Goal: Transaction & Acquisition: Purchase product/service

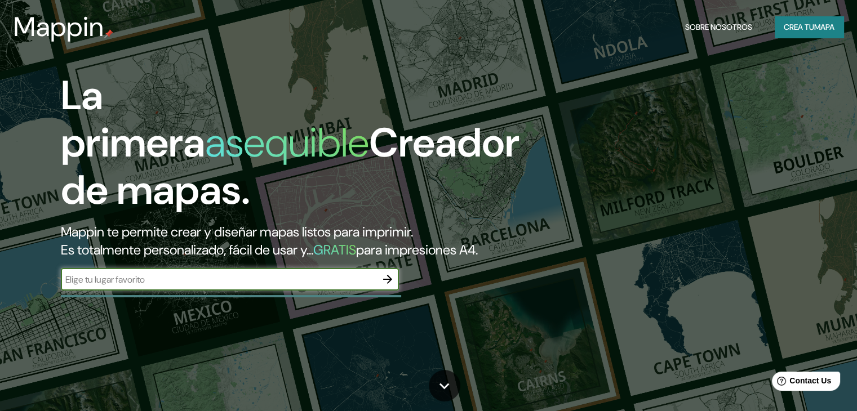
click at [266, 286] on input "text" at bounding box center [218, 279] width 315 height 13
type input "chimbote"
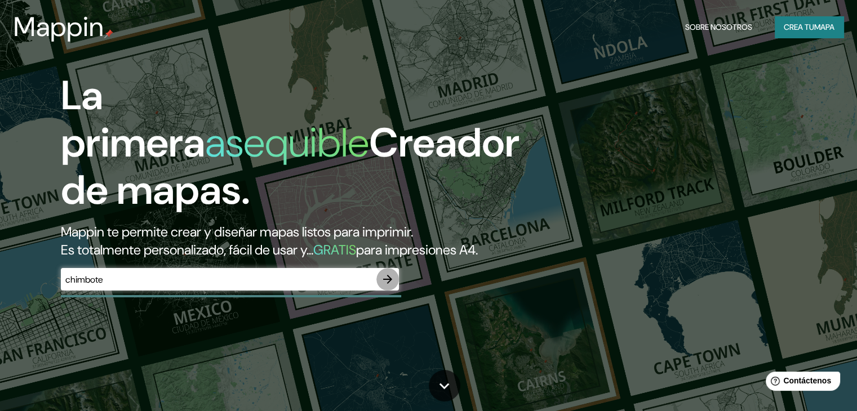
click at [380, 291] on button "button" at bounding box center [387, 279] width 23 height 23
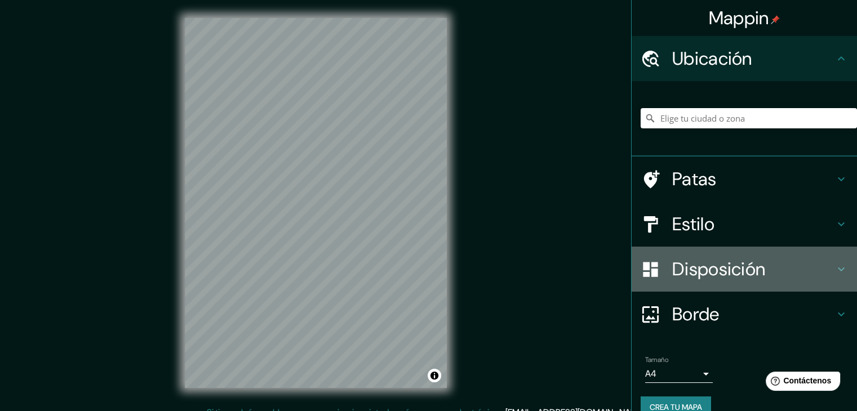
click at [693, 271] on font "Disposición" at bounding box center [718, 269] width 93 height 24
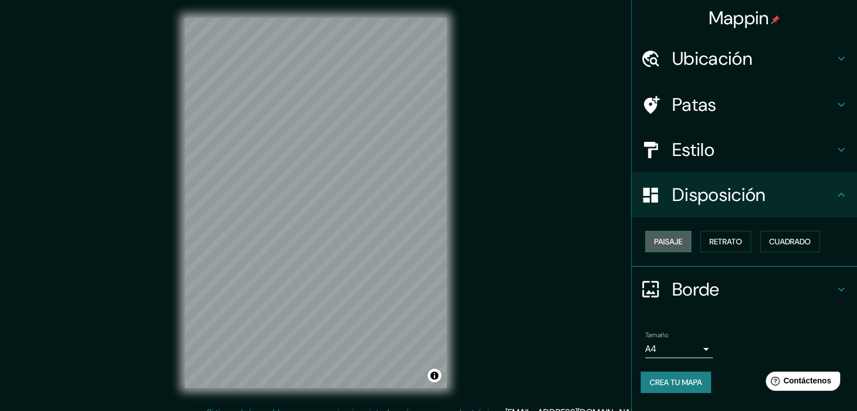
click at [671, 246] on font "Paisaje" at bounding box center [668, 242] width 28 height 10
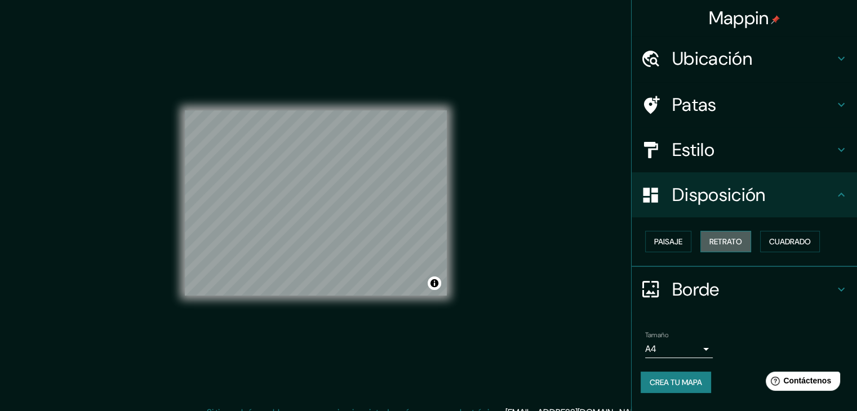
click at [716, 241] on font "Retrato" at bounding box center [725, 242] width 33 height 10
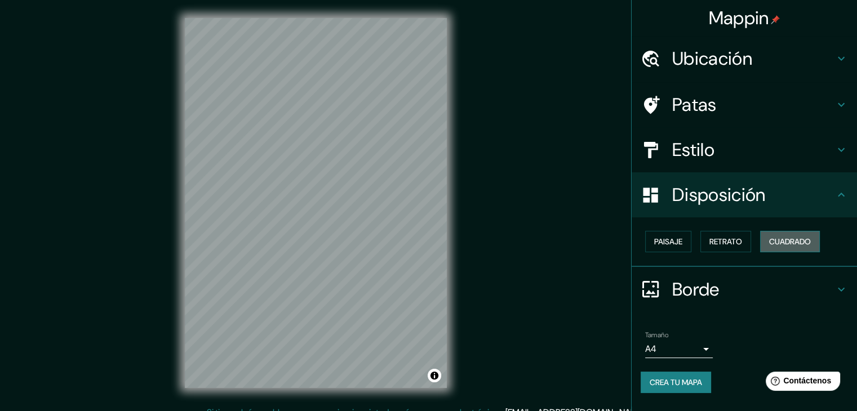
click at [777, 242] on font "Cuadrado" at bounding box center [790, 242] width 42 height 10
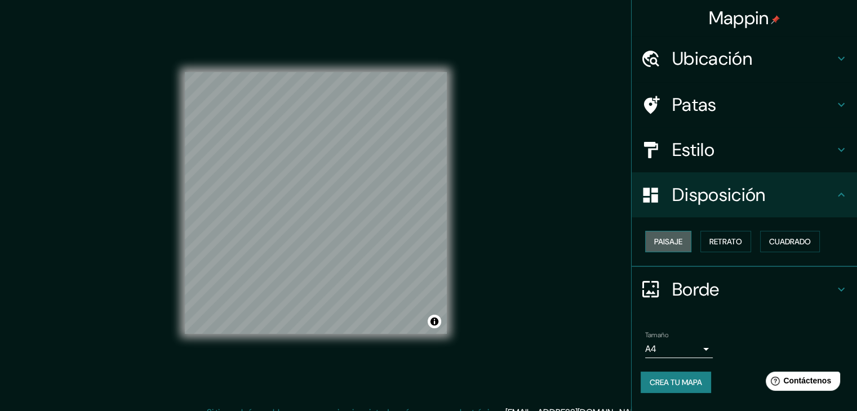
click at [662, 243] on font "Paisaje" at bounding box center [668, 242] width 28 height 10
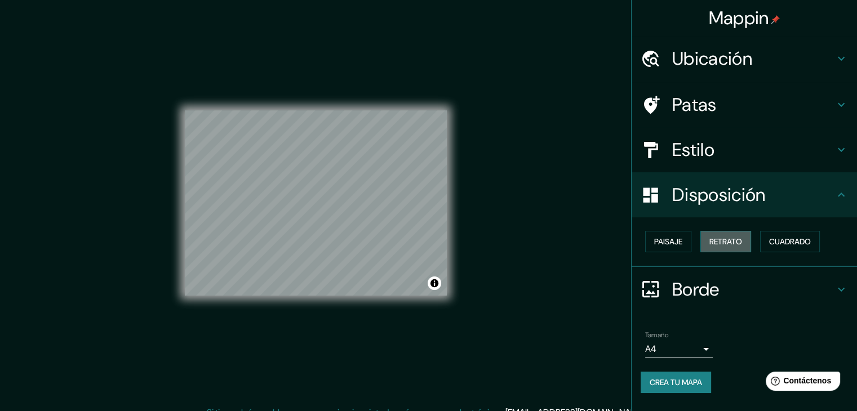
click at [721, 243] on font "Retrato" at bounding box center [725, 242] width 33 height 10
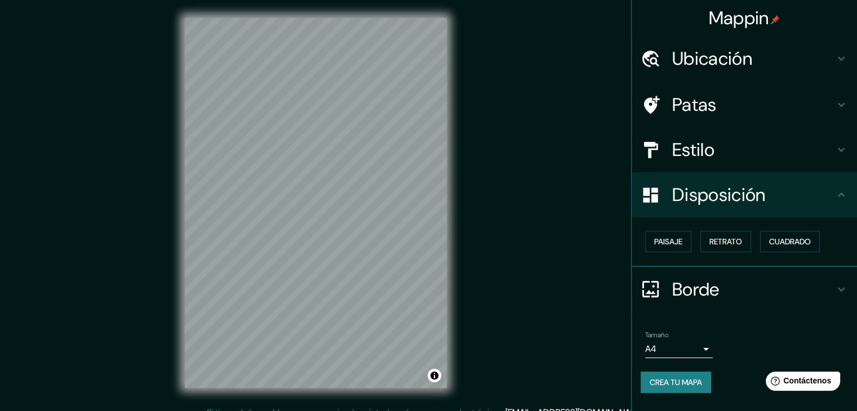
click at [700, 160] on font "Estilo" at bounding box center [693, 150] width 42 height 24
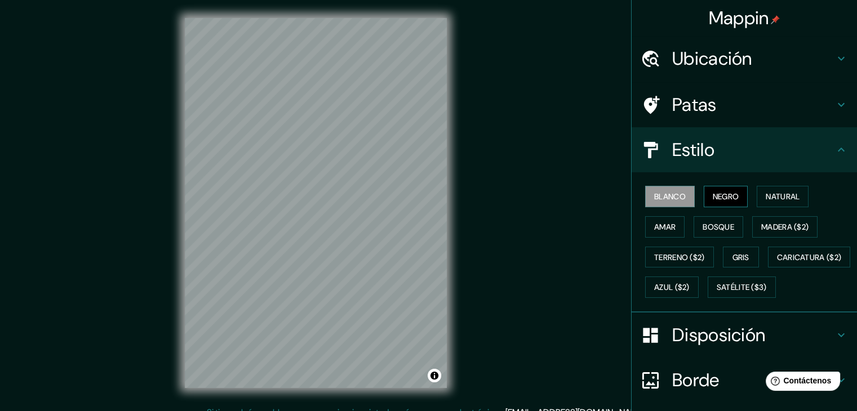
click at [719, 198] on font "Negro" at bounding box center [725, 197] width 26 height 10
click at [756, 198] on button "Natural" at bounding box center [782, 196] width 52 height 21
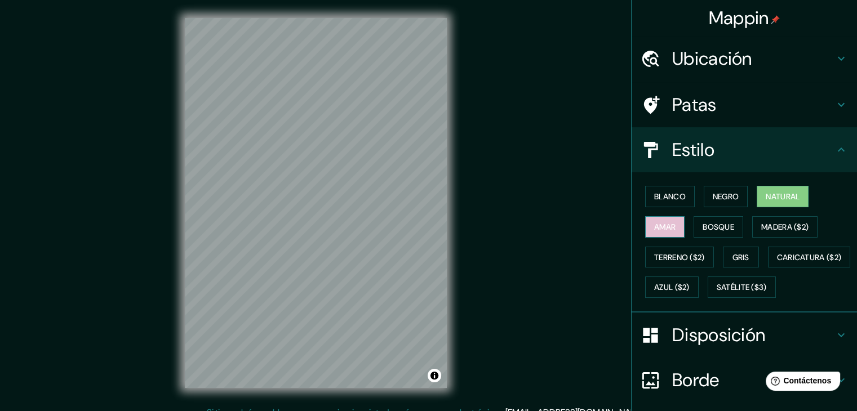
click at [661, 225] on font "Amar" at bounding box center [664, 227] width 21 height 10
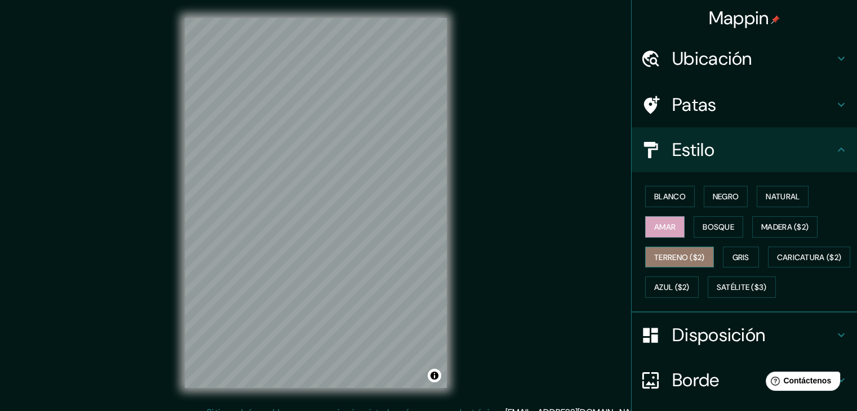
click at [687, 250] on font "Terreno ($2)" at bounding box center [679, 257] width 51 height 15
click at [742, 250] on font "Gris" at bounding box center [740, 257] width 17 height 15
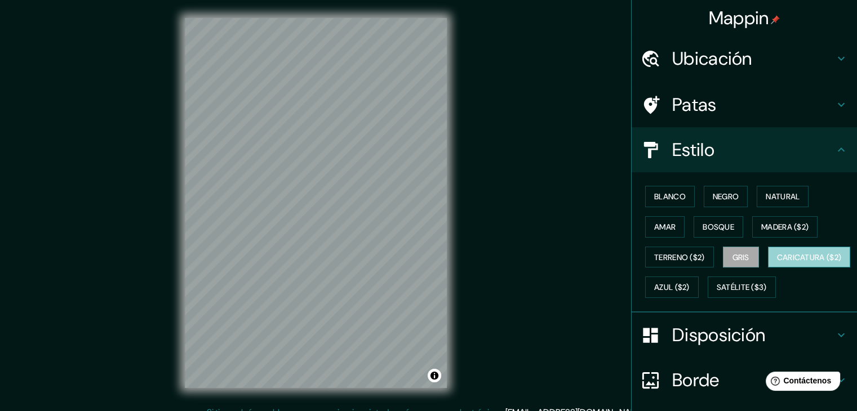
click at [768, 268] on button "Caricatura ($2)" at bounding box center [809, 257] width 83 height 21
